Goal: Information Seeking & Learning: Learn about a topic

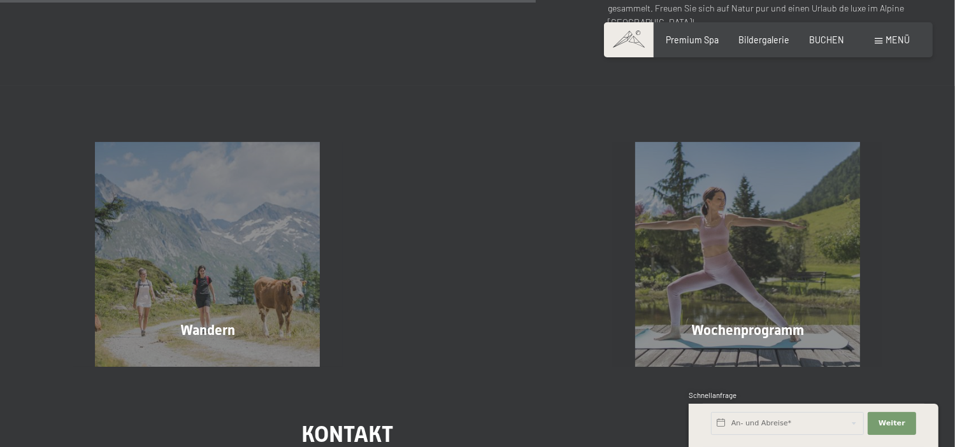
scroll to position [637, 0]
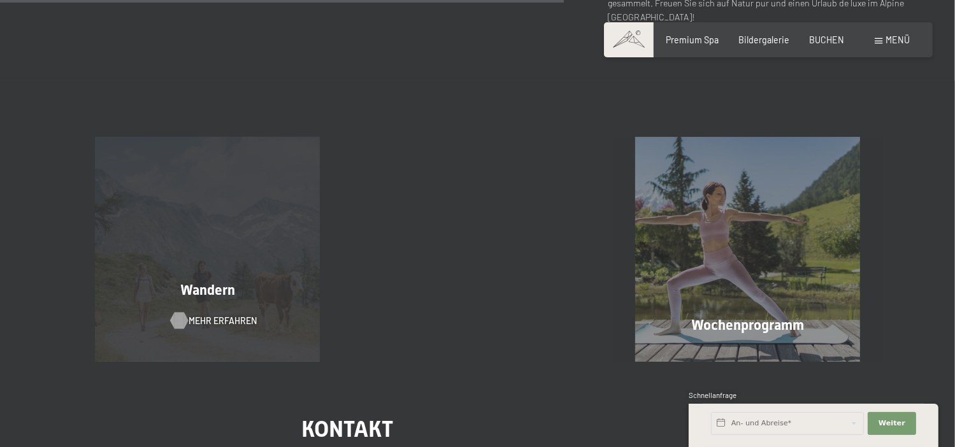
click at [213, 319] on span "Mehr erfahren" at bounding box center [223, 321] width 68 height 13
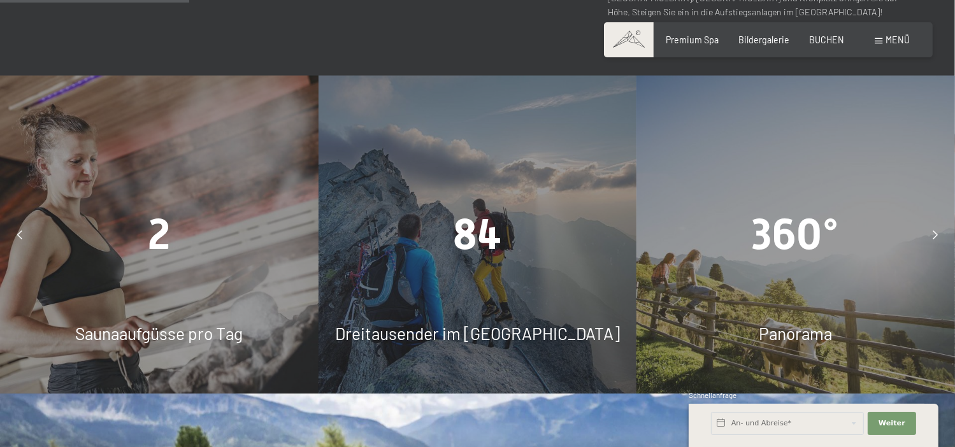
scroll to position [955, 0]
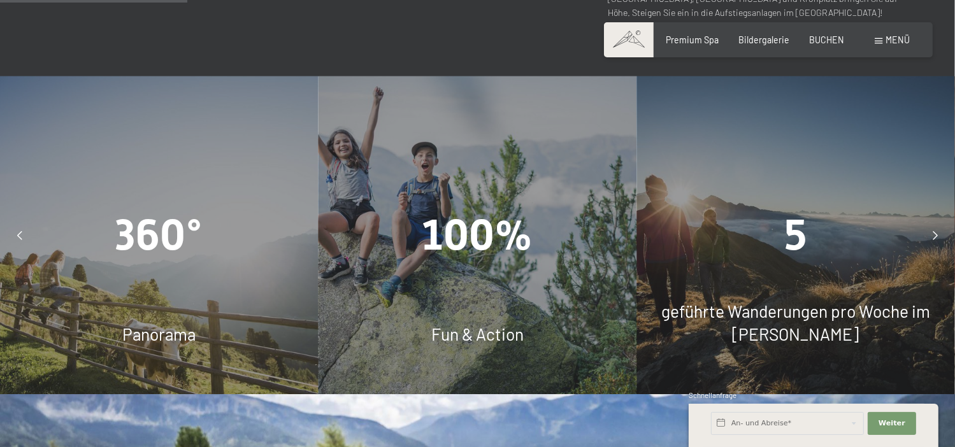
click at [22, 231] on icon at bounding box center [19, 235] width 5 height 9
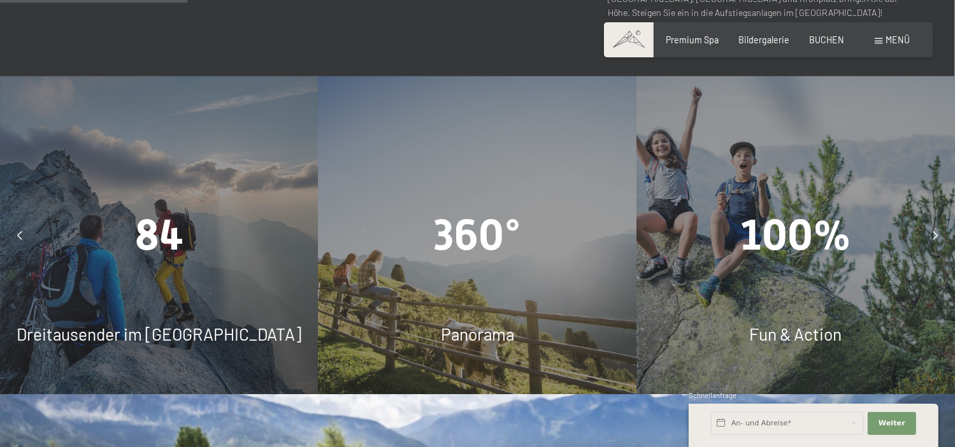
click at [18, 231] on icon at bounding box center [19, 235] width 5 height 9
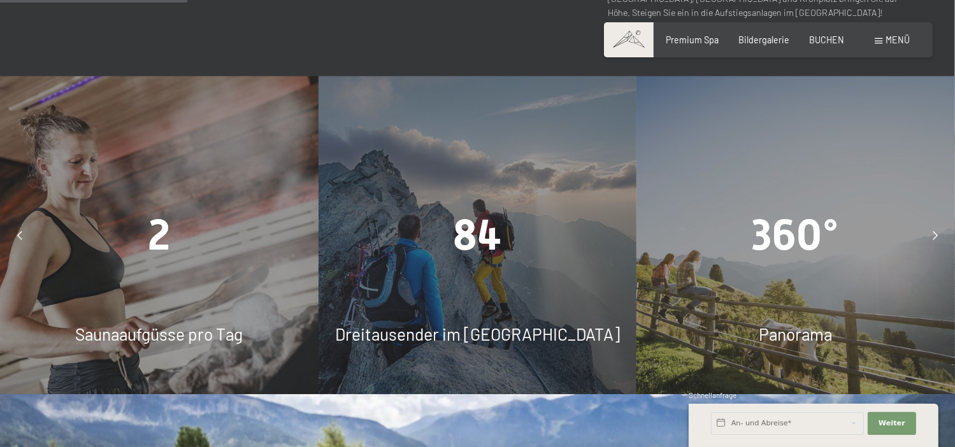
click at [18, 231] on icon at bounding box center [19, 235] width 5 height 9
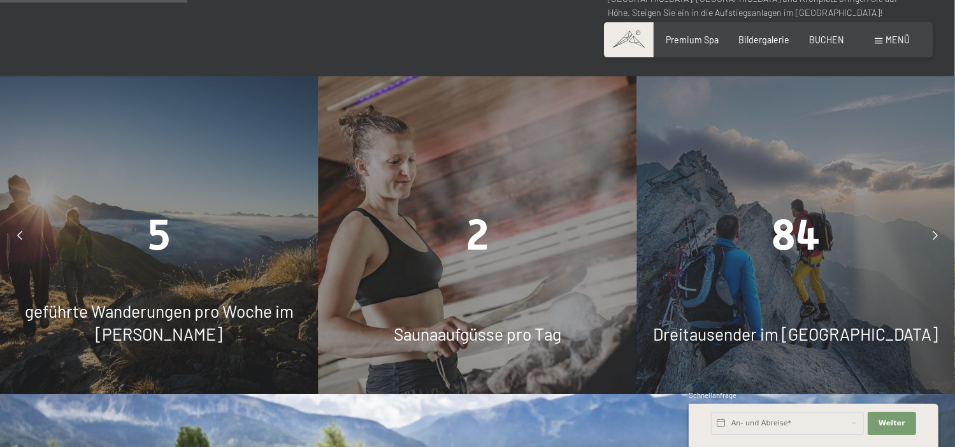
click at [26, 222] on div at bounding box center [20, 236] width 28 height 28
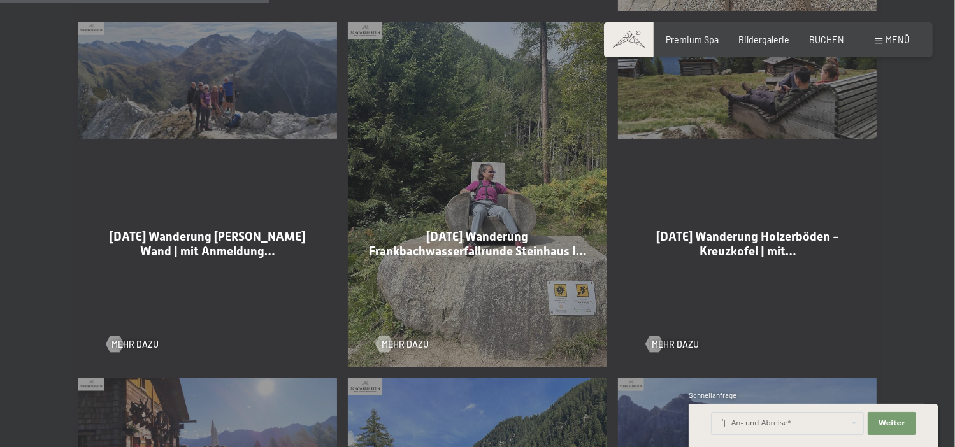
scroll to position [1083, 0]
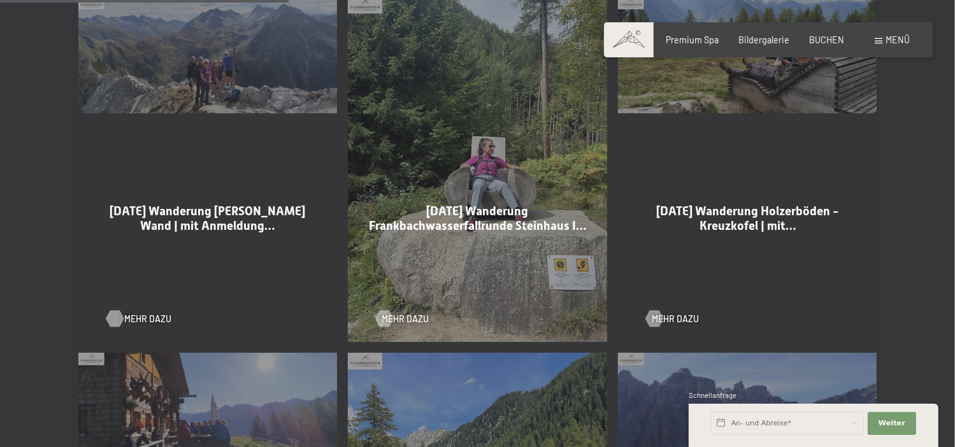
click at [152, 318] on span "Mehr dazu" at bounding box center [147, 319] width 47 height 13
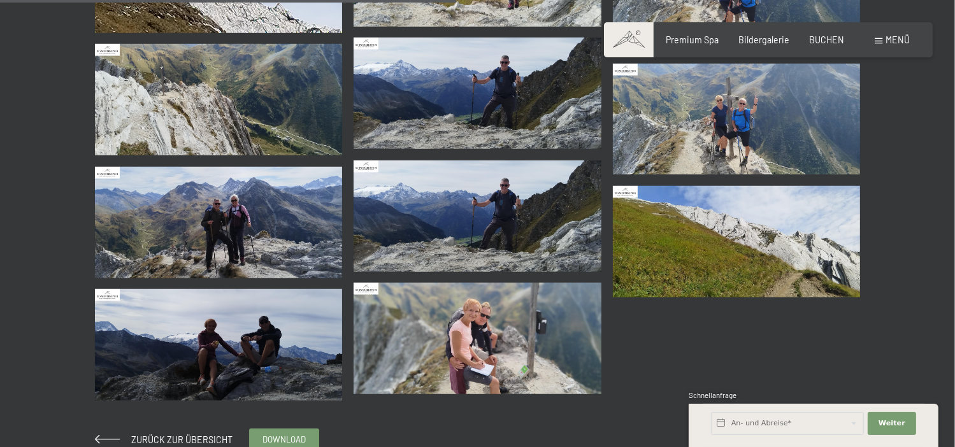
scroll to position [1019, 0]
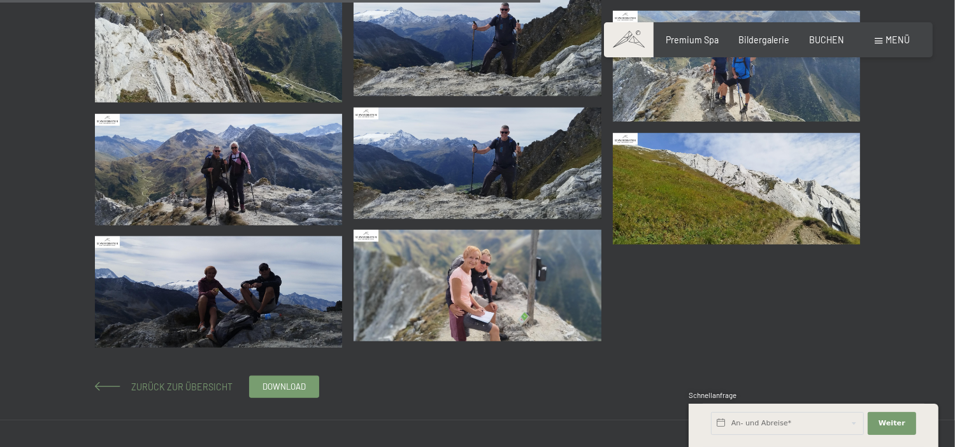
click at [162, 385] on span "Zurück zur Übersicht" at bounding box center [177, 386] width 110 height 11
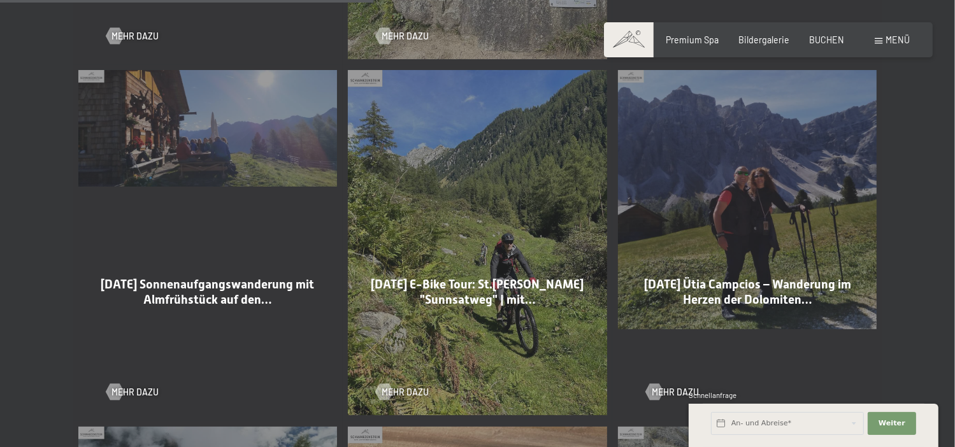
scroll to position [1401, 0]
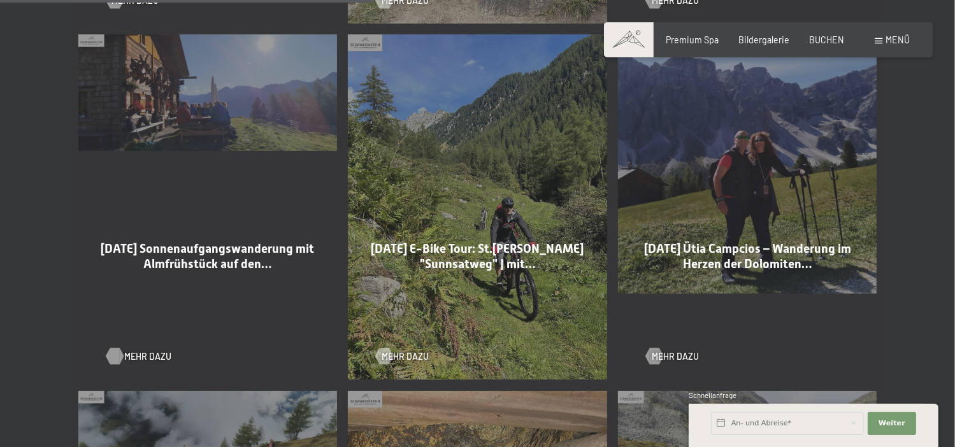
click at [146, 353] on span "Mehr dazu" at bounding box center [147, 356] width 47 height 13
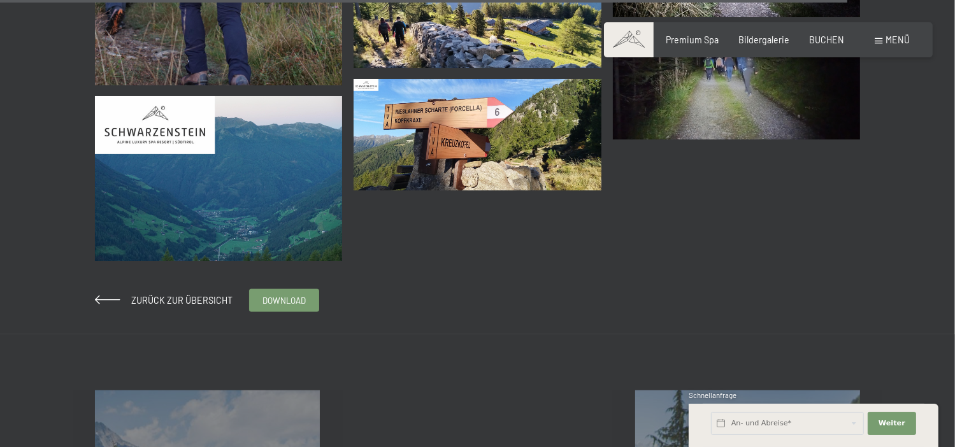
scroll to position [6496, 0]
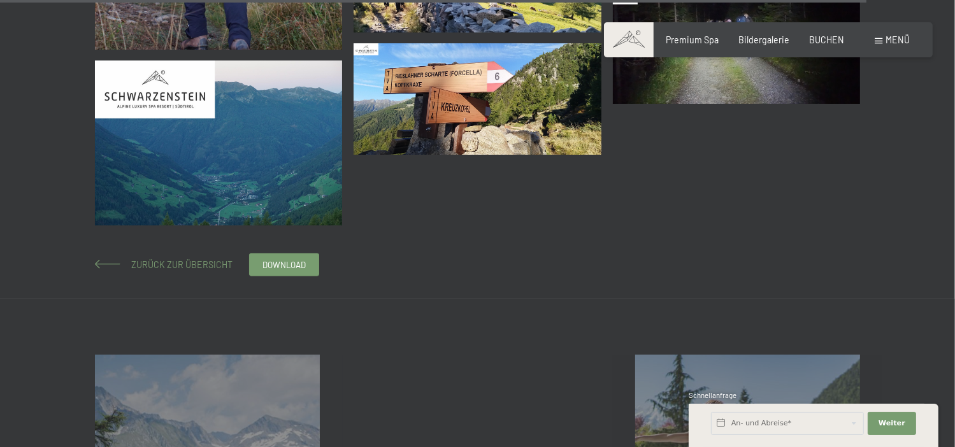
click at [185, 267] on span "Zurück zur Übersicht" at bounding box center [177, 264] width 110 height 11
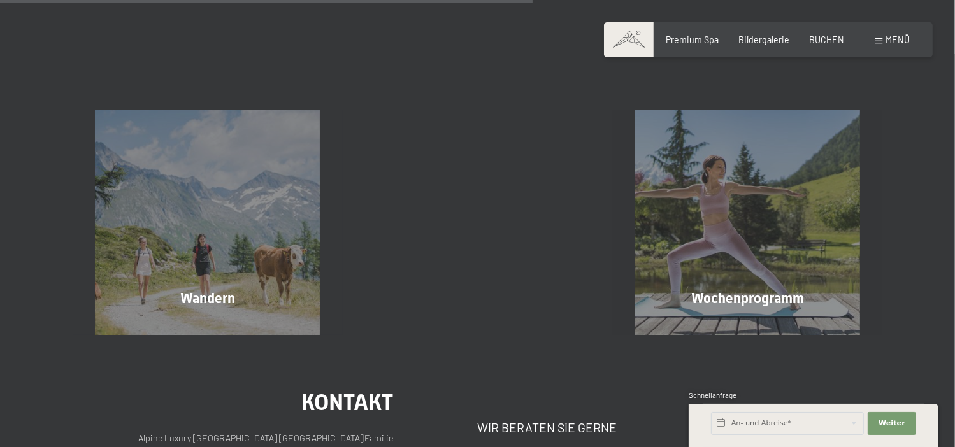
scroll to position [695, 0]
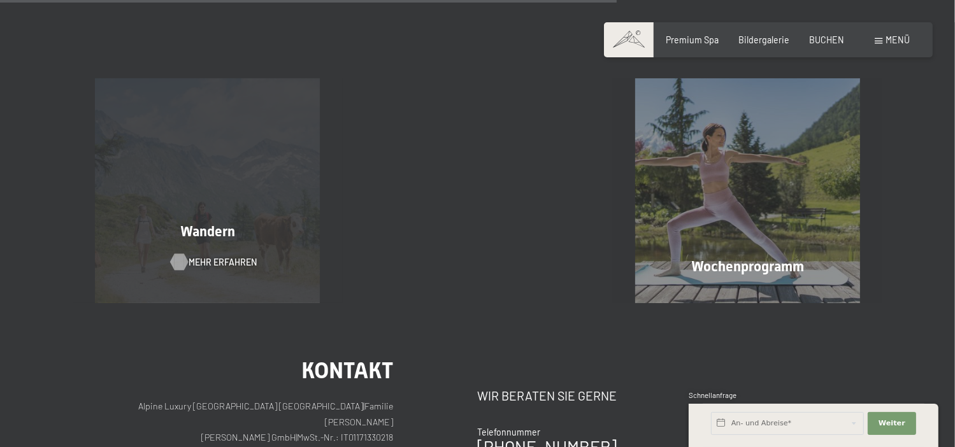
click at [200, 259] on span "Mehr erfahren" at bounding box center [223, 262] width 68 height 13
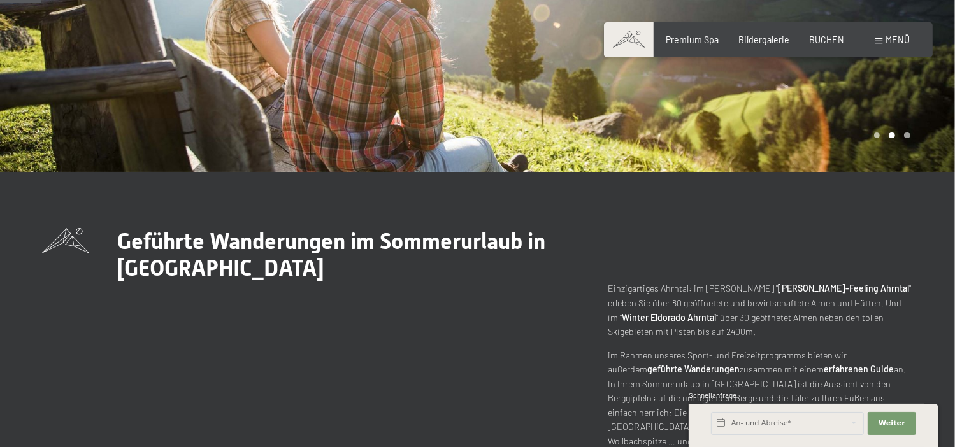
scroll to position [255, 0]
